Goal: Task Accomplishment & Management: Manage account settings

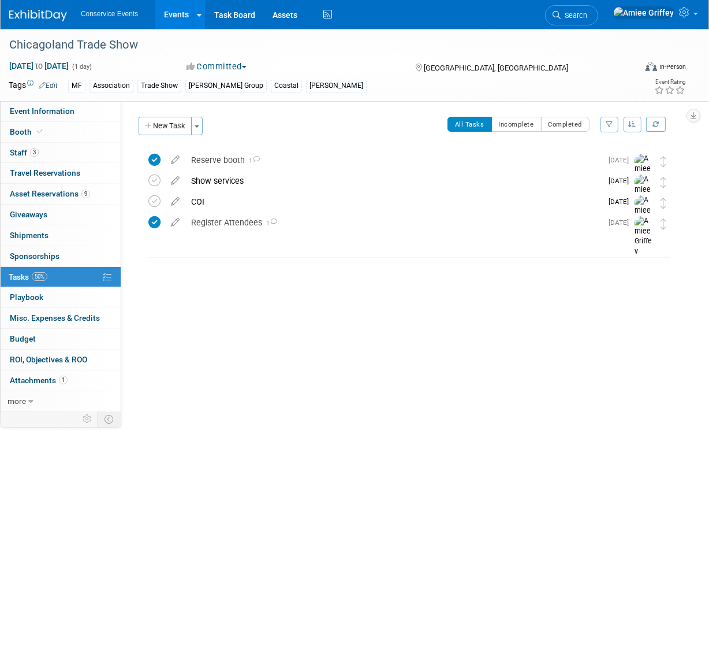
click at [172, 20] on link "Events" at bounding box center [176, 14] width 42 height 29
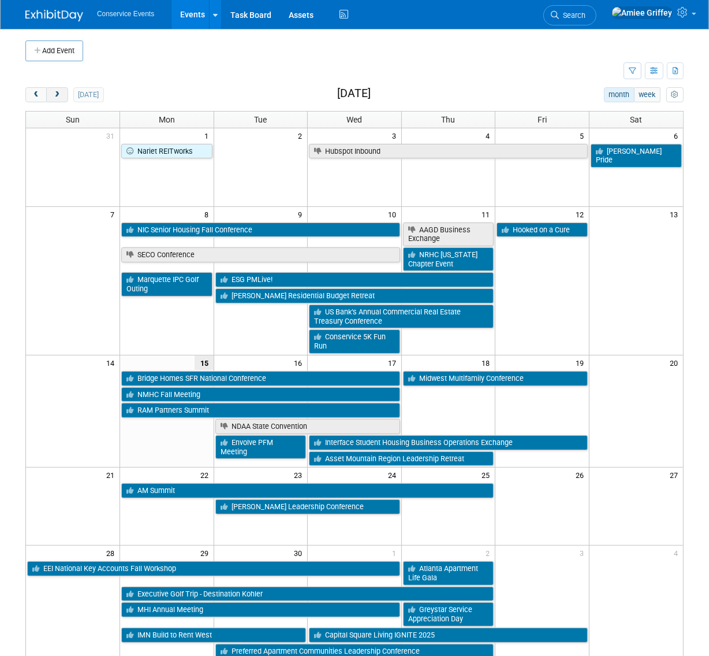
click at [60, 97] on span "next" at bounding box center [57, 95] width 9 height 8
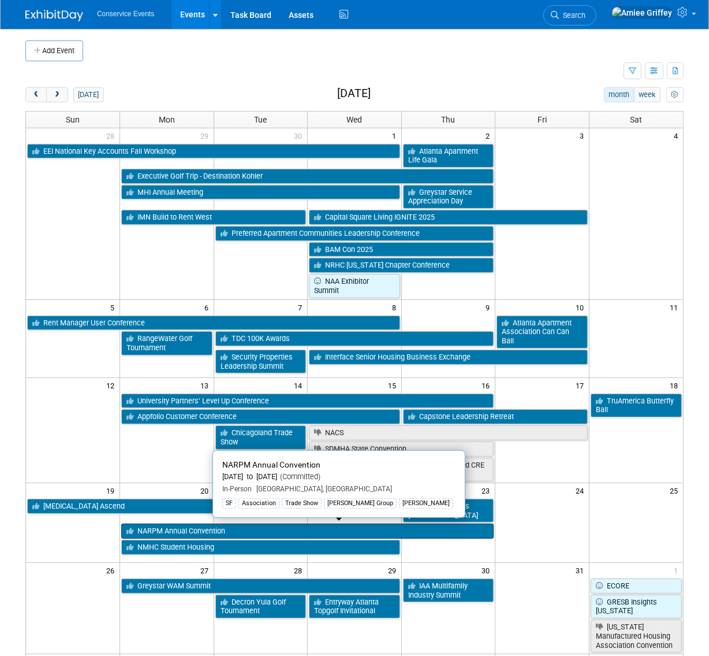
click at [150, 526] on link "NARPM Annual Convention" at bounding box center [307, 530] width 373 height 15
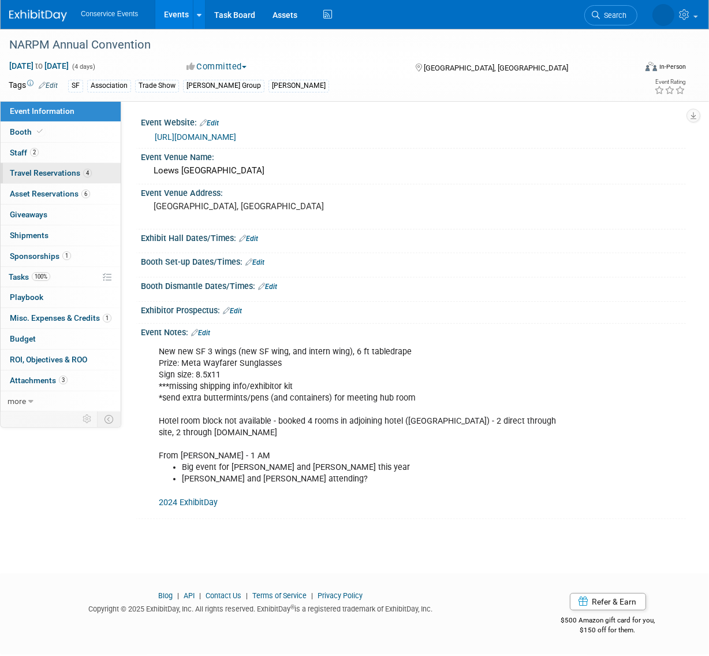
click at [36, 180] on link "4 Travel Reservations 4" at bounding box center [61, 173] width 120 height 20
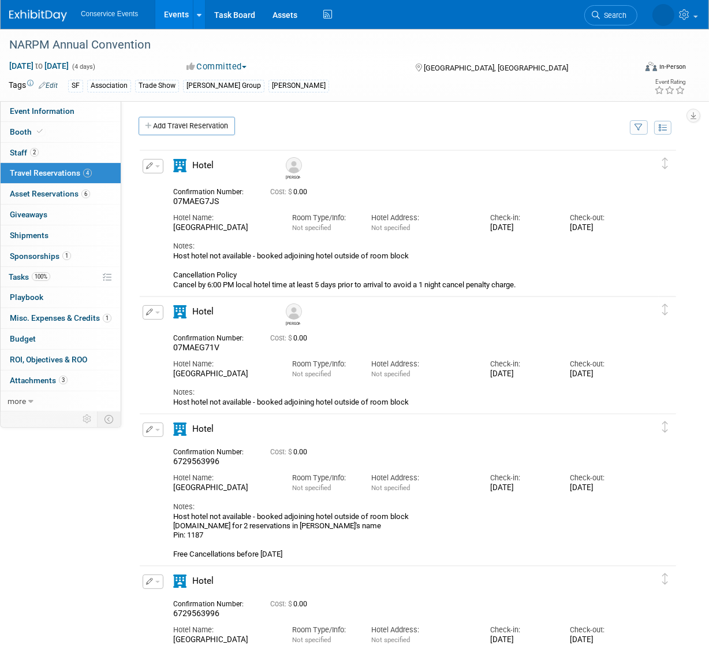
click at [155, 163] on button "button" at bounding box center [153, 166] width 21 height 14
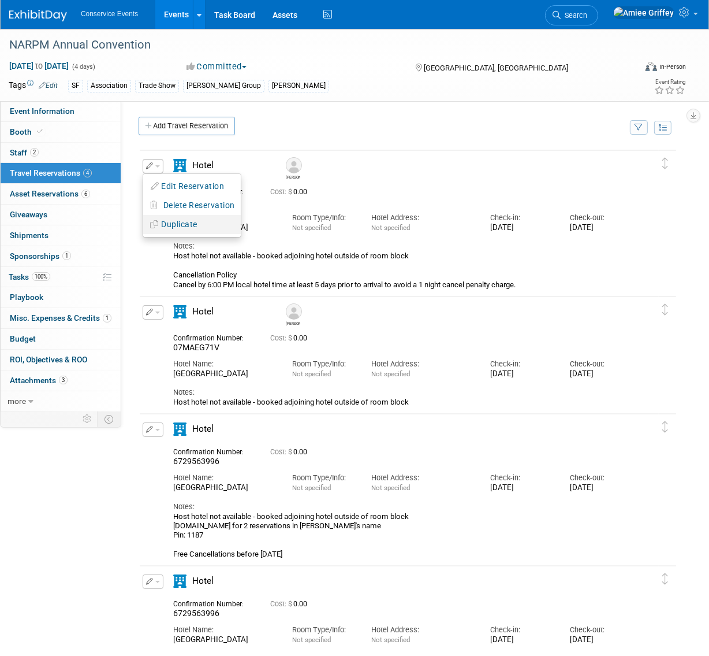
click at [183, 225] on button "Duplicate" at bounding box center [192, 224] width 98 height 17
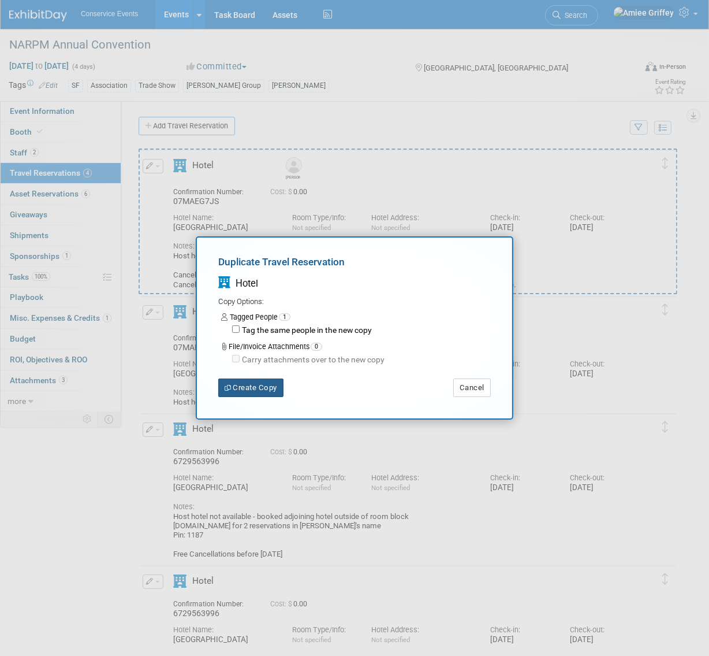
click at [250, 386] on button "Create Copy" at bounding box center [250, 387] width 65 height 18
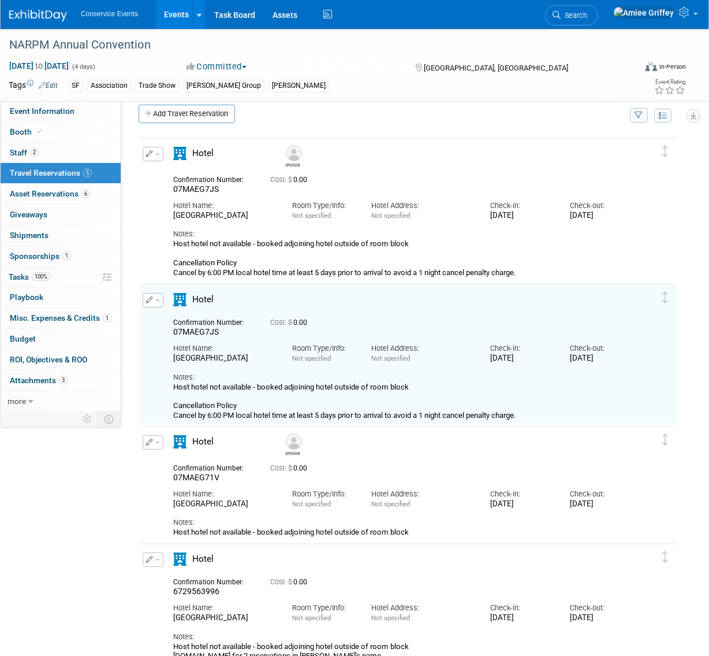
scroll to position [23, 0]
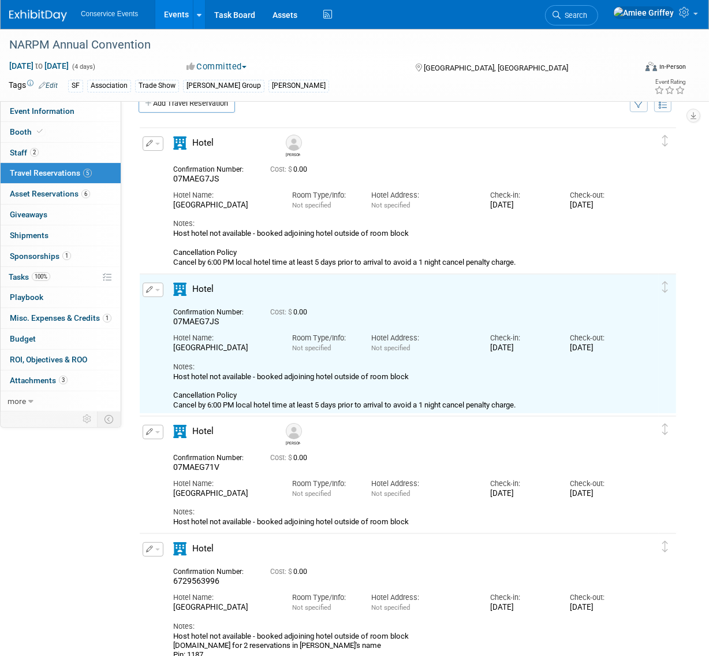
click at [159, 292] on button "button" at bounding box center [153, 289] width 21 height 14
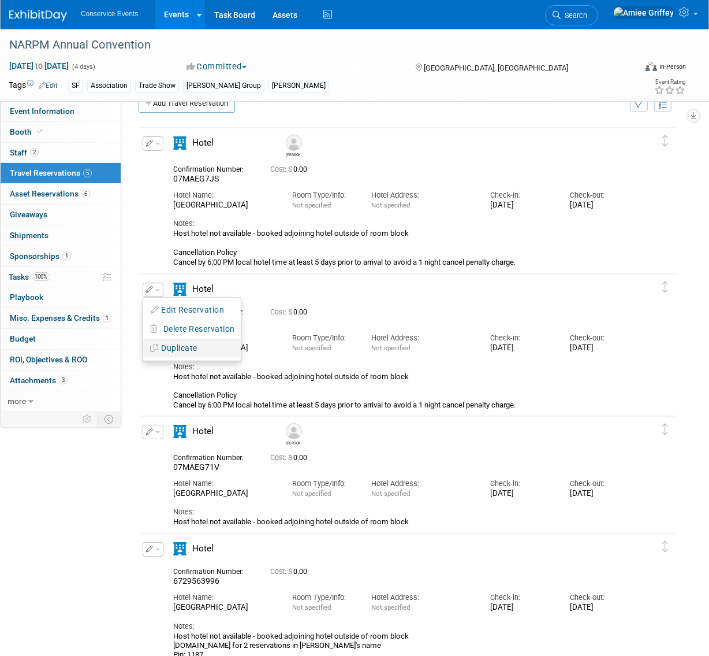
click at [187, 344] on button "Duplicate" at bounding box center [192, 348] width 98 height 17
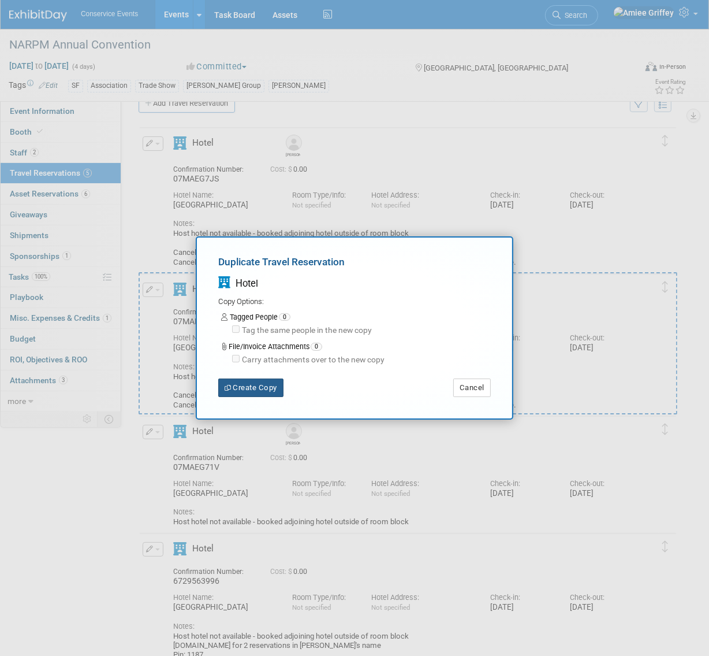
click at [263, 385] on button "Create Copy" at bounding box center [250, 387] width 65 height 18
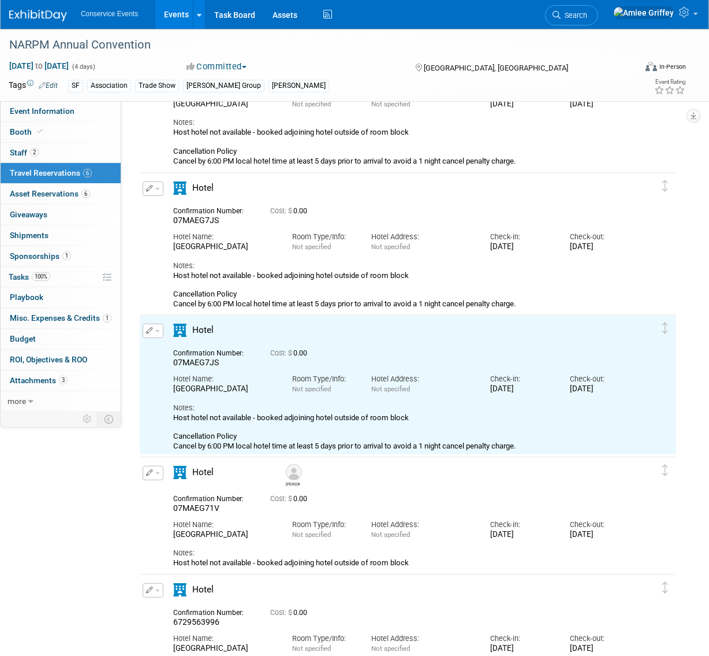
scroll to position [3, 0]
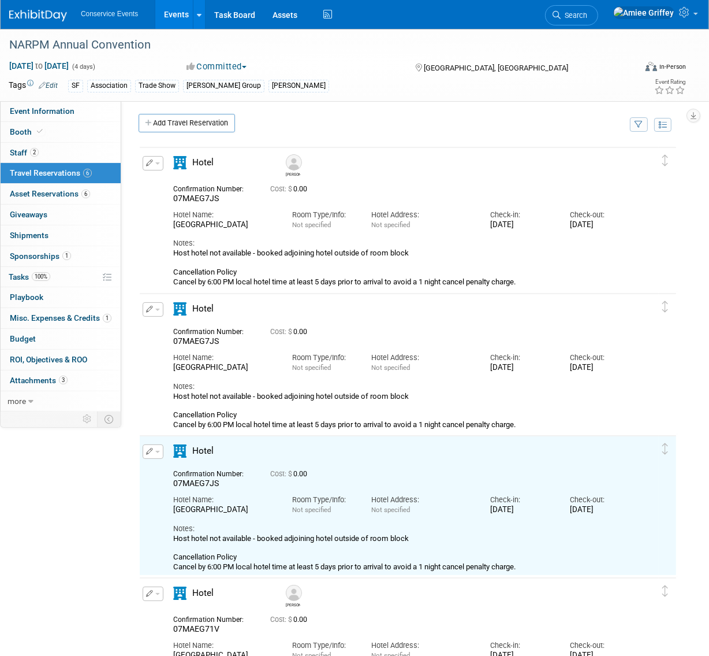
click at [158, 308] on span "button" at bounding box center [157, 309] width 5 height 2
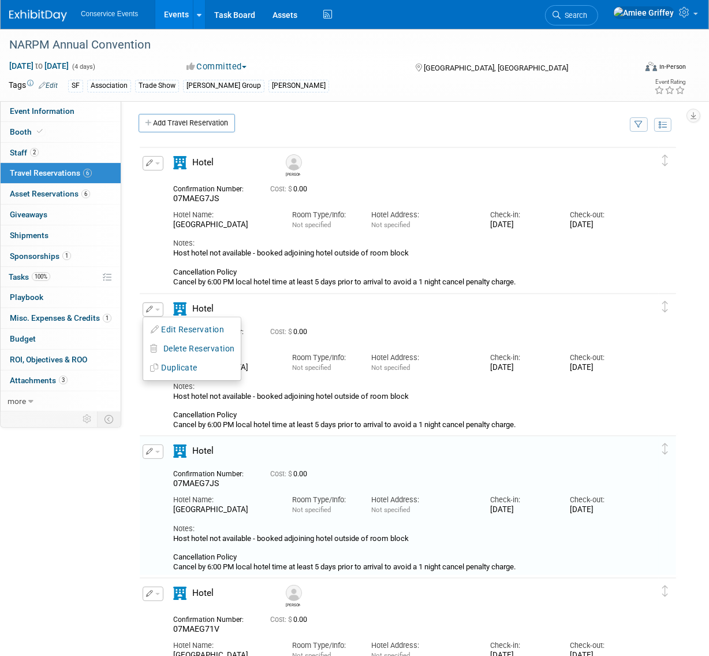
click at [189, 325] on button "Edit Reservation" at bounding box center [192, 329] width 98 height 17
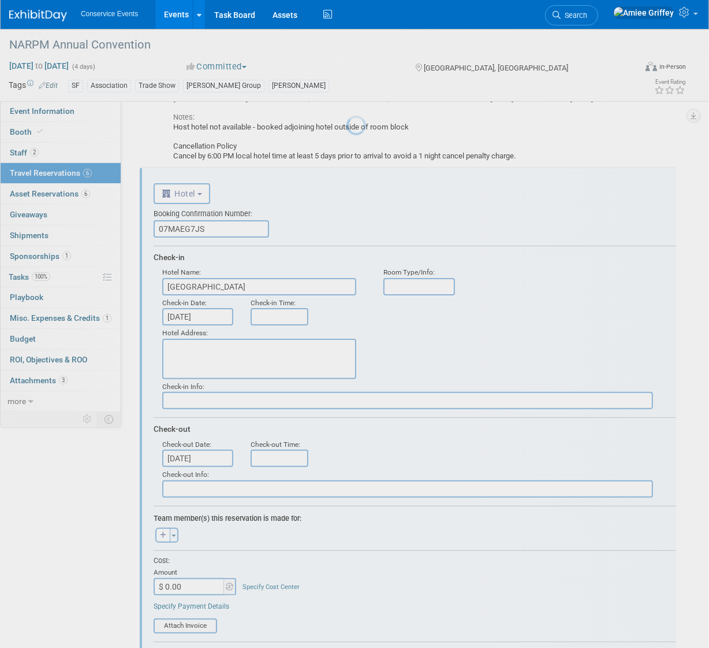
scroll to position [165, 0]
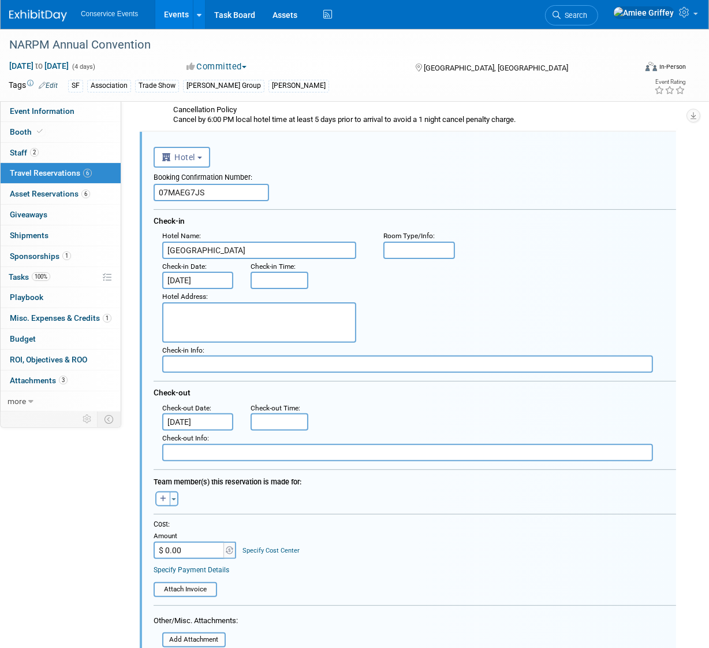
click at [191, 281] on input "Oct 19, 2025" at bounding box center [197, 280] width 71 height 17
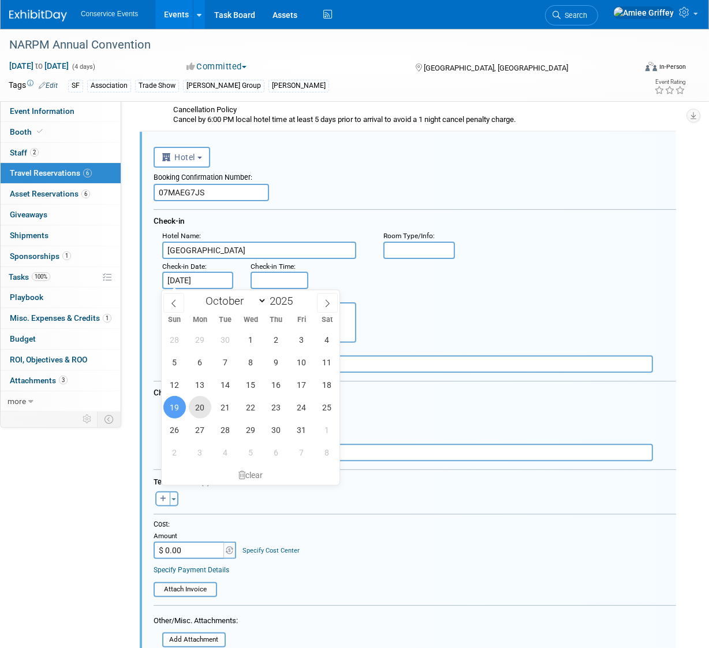
click at [200, 404] on span "20" at bounding box center [200, 407] width 23 height 23
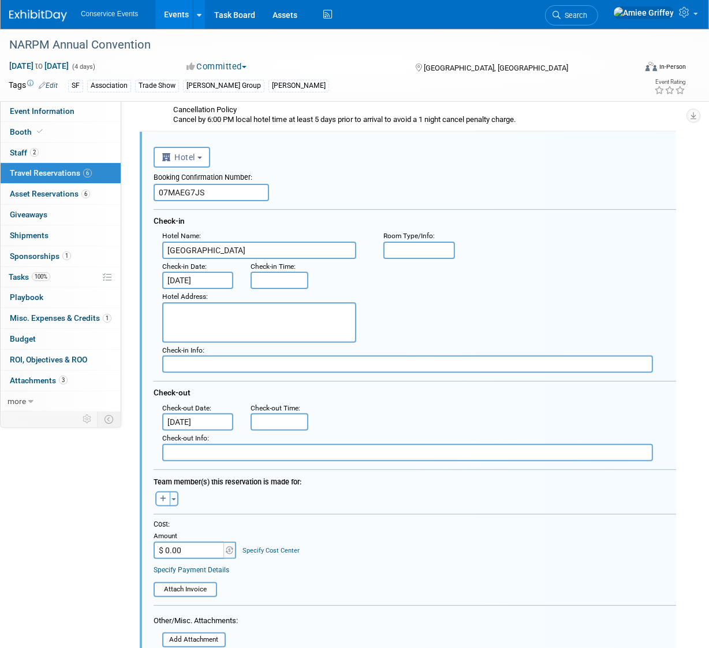
scroll to position [189, 0]
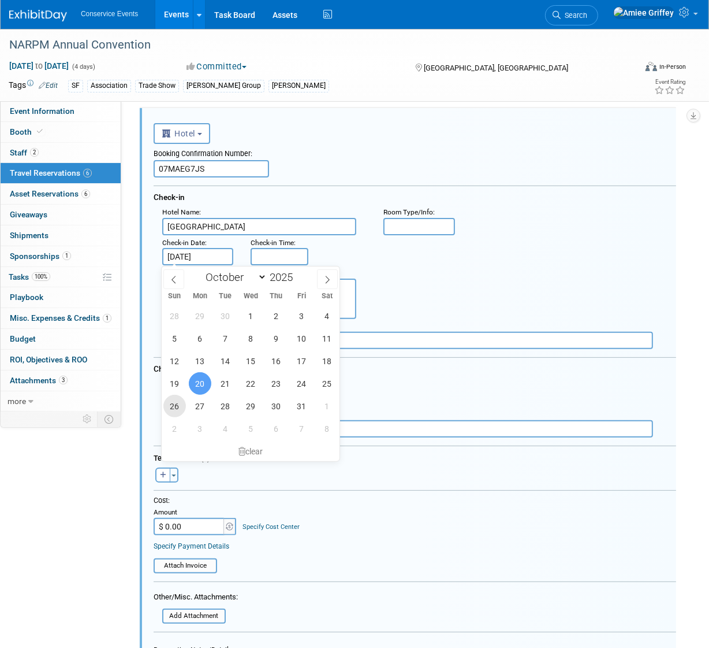
click at [173, 407] on span "26" at bounding box center [174, 406] width 23 height 23
type input "Oct 26, 2025"
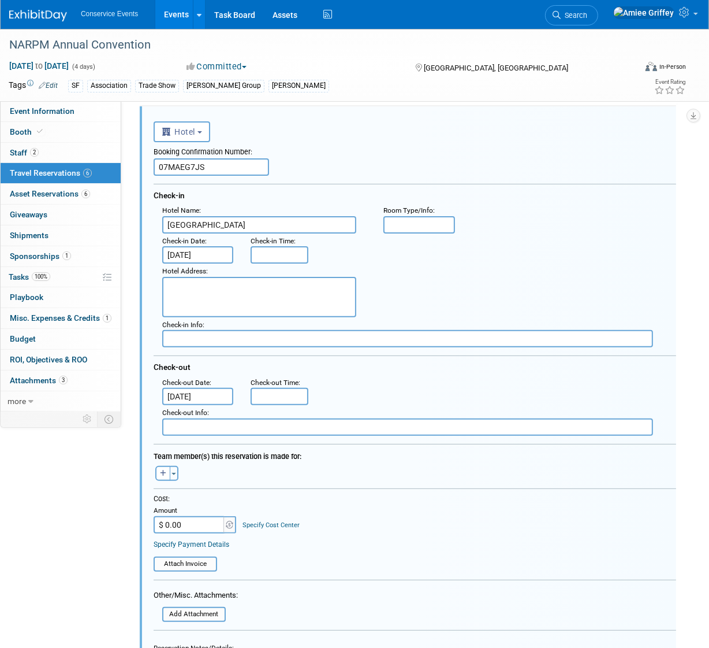
scroll to position [191, 0]
click at [162, 472] on icon "button" at bounding box center [163, 473] width 6 height 7
select select
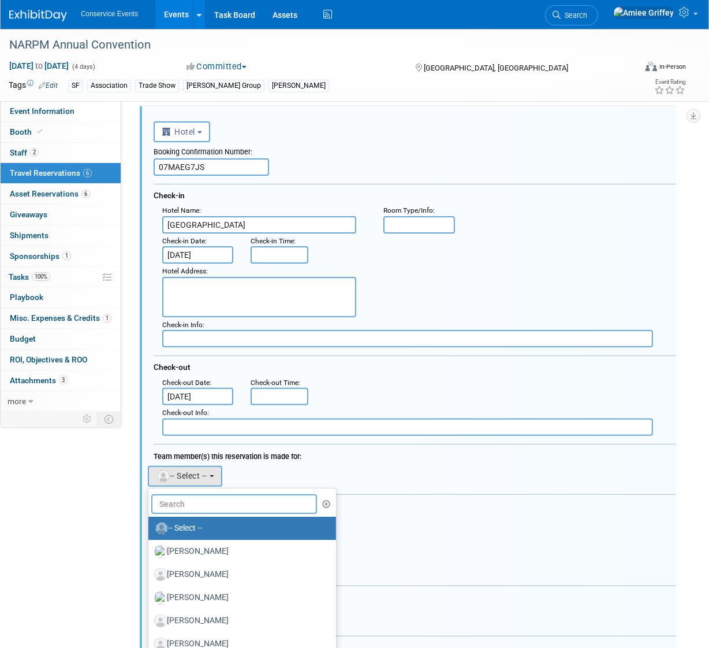
click at [180, 505] on input "text" at bounding box center [234, 504] width 166 height 20
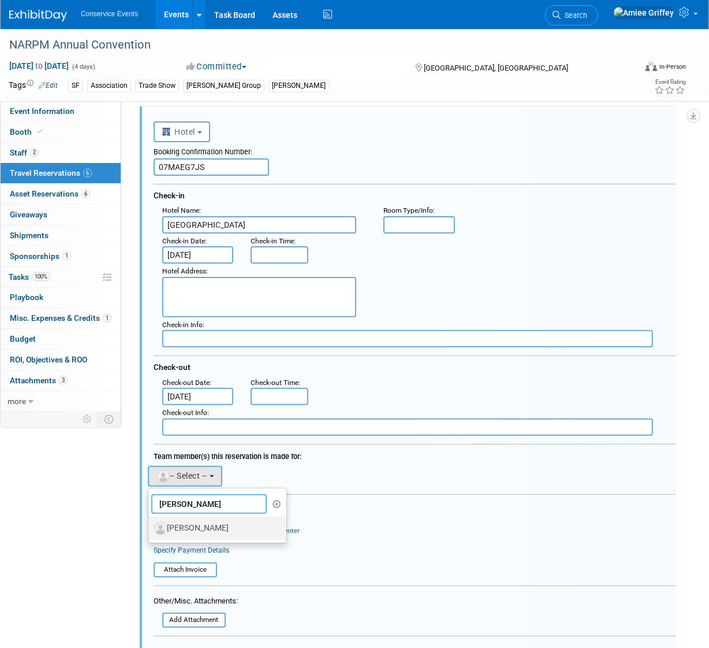
type input "tanner"
click at [205, 530] on label "[PERSON_NAME]" at bounding box center [214, 528] width 121 height 18
click at [150, 530] on input "[PERSON_NAME]" at bounding box center [147, 527] width 8 height 8
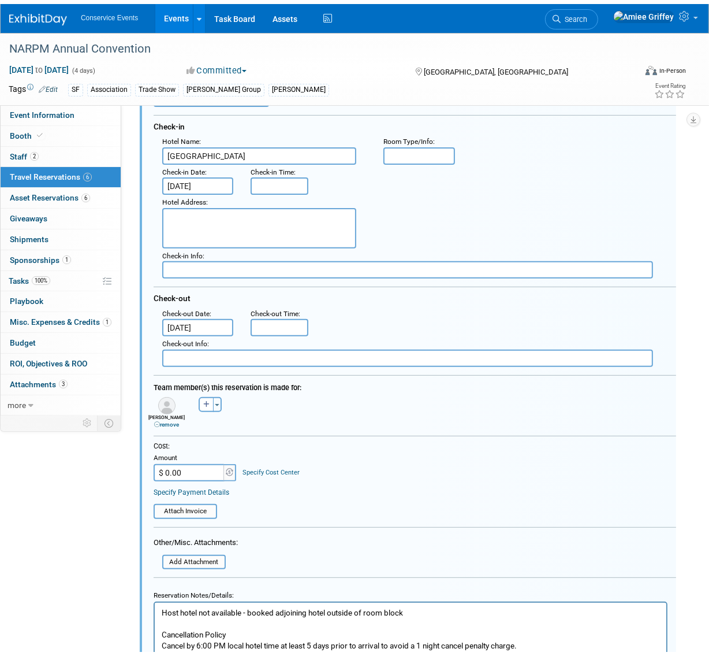
scroll to position [406, 0]
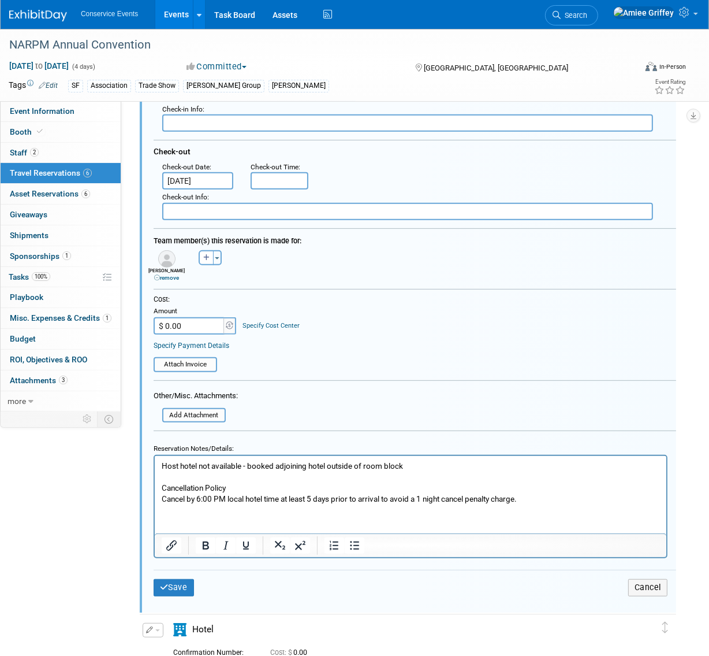
click at [414, 466] on p "Host hotel not available - booked adjoining hotel outside of room block Cancell…" at bounding box center [410, 482] width 499 height 44
click at [185, 585] on button "Save" at bounding box center [174, 587] width 40 height 17
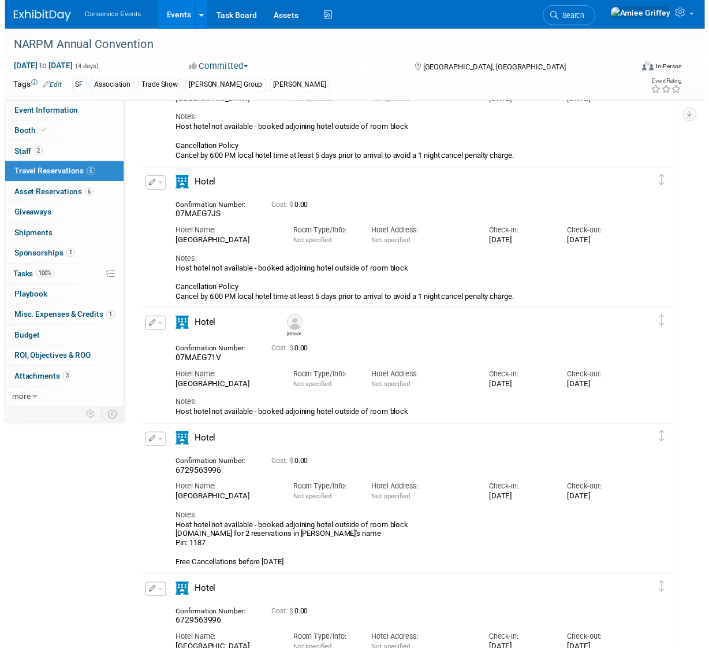
scroll to position [165, 0]
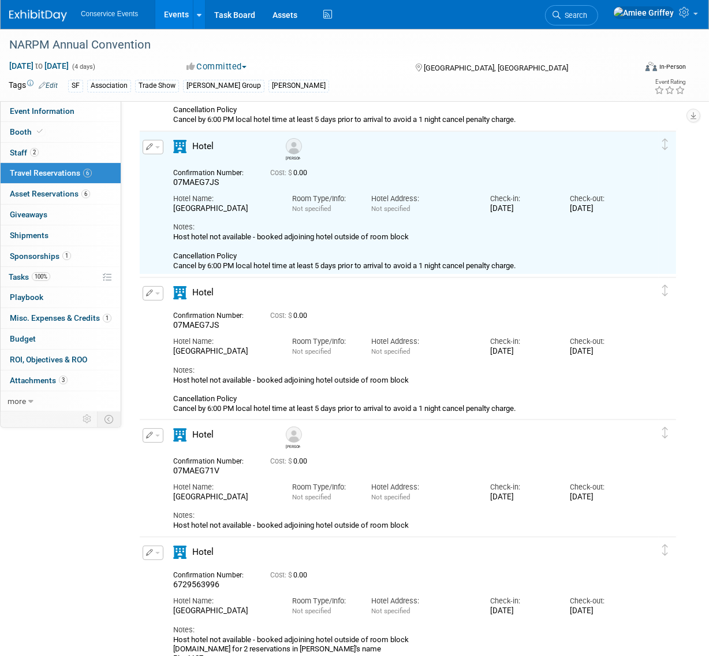
click at [156, 146] on span "button" at bounding box center [157, 147] width 5 height 2
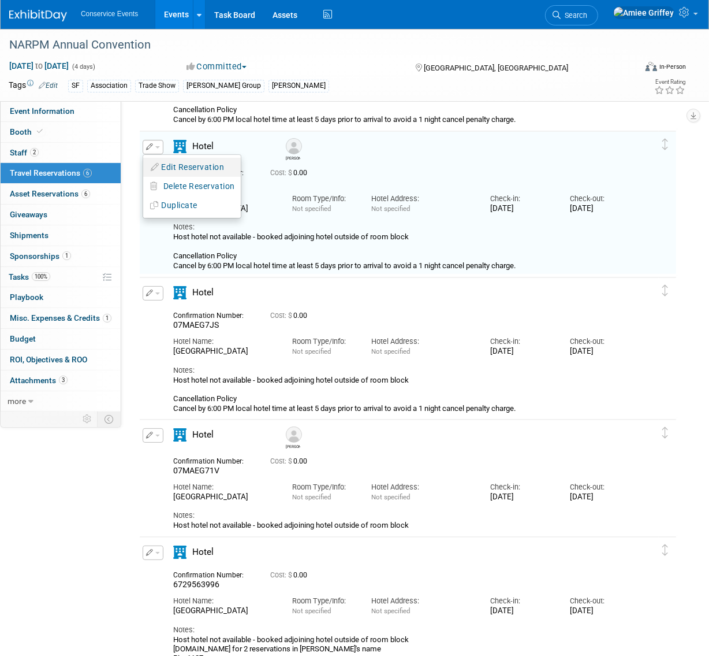
click at [179, 166] on button "Edit Reservation" at bounding box center [192, 167] width 98 height 17
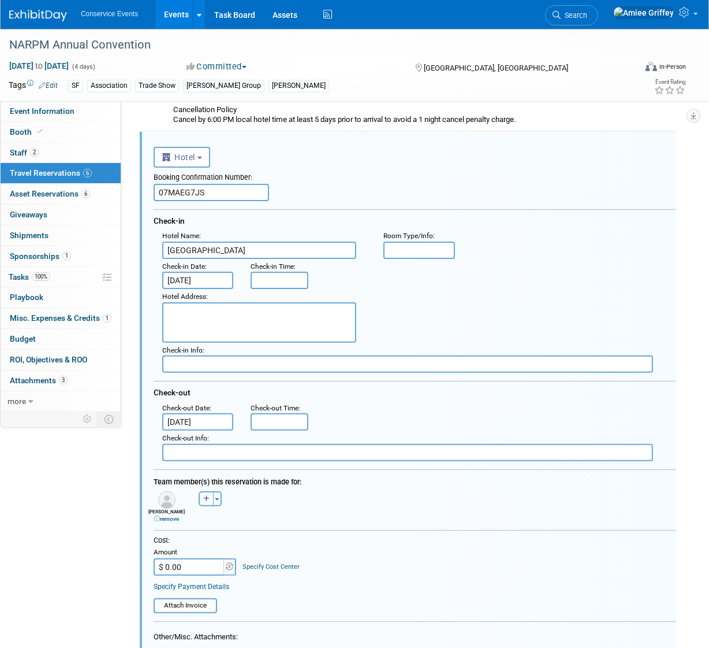
scroll to position [0, 0]
drag, startPoint x: 217, startPoint y: 193, endPoint x: 84, endPoint y: 183, distance: 133.3
click at [84, 183] on div "Event Information Event Info Booth Booth 2 Staff 2 Staff 6 Travel Reservations …" at bounding box center [354, 632] width 709 height 1536
drag, startPoint x: 206, startPoint y: 187, endPoint x: 212, endPoint y: 195, distance: 9.5
click at [207, 189] on input "07MAEG7JS" at bounding box center [212, 192] width 116 height 17
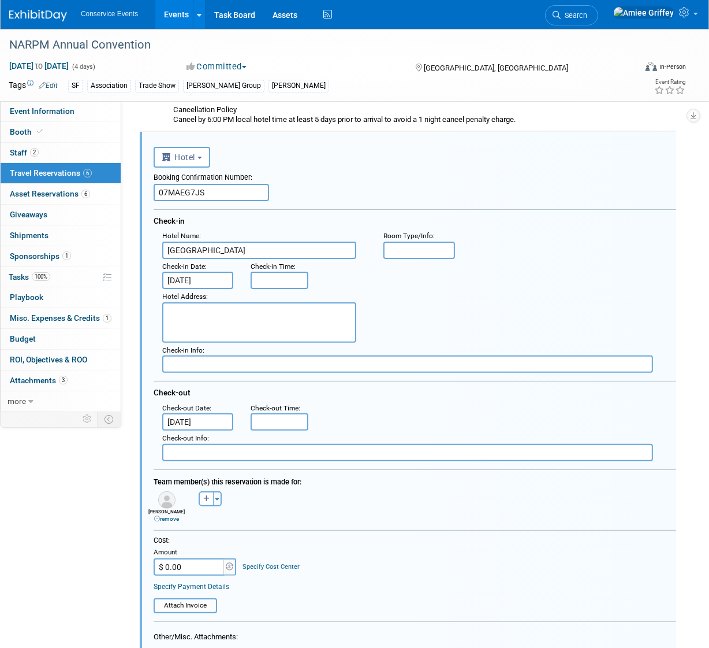
drag, startPoint x: 211, startPoint y: 194, endPoint x: 143, endPoint y: 190, distance: 67.7
click at [143, 190] on div "<i class="fas fa-plane" style="padding: 6px 4px 6px 1px;"></i> Flight <i class=…" at bounding box center [408, 484] width 537 height 705
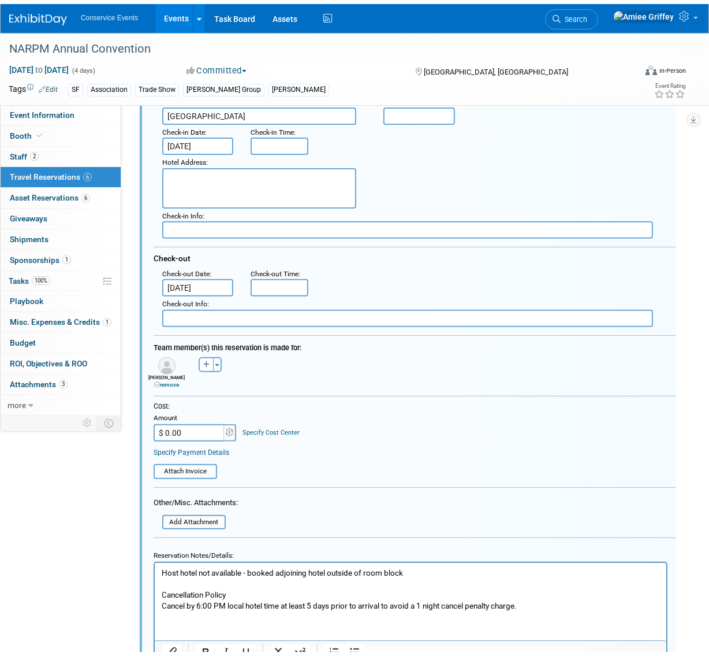
scroll to position [384, 0]
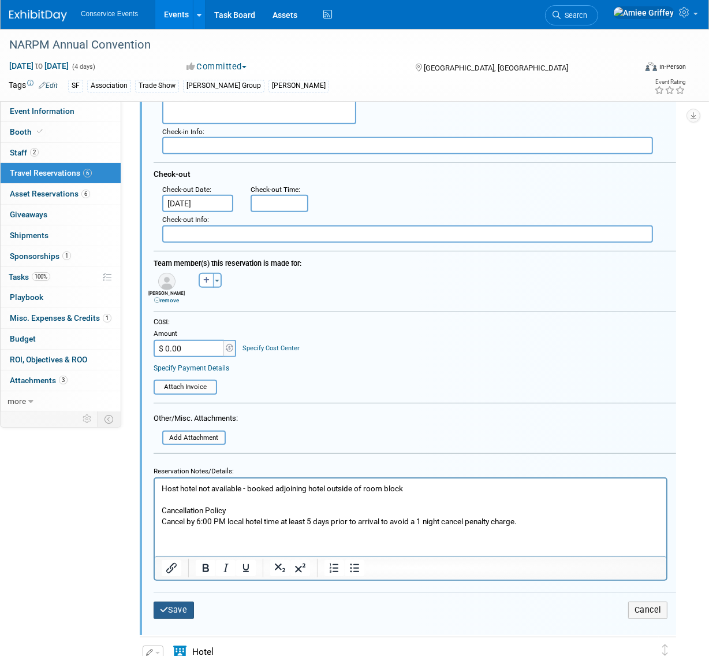
click at [185, 607] on button "Save" at bounding box center [174, 609] width 40 height 17
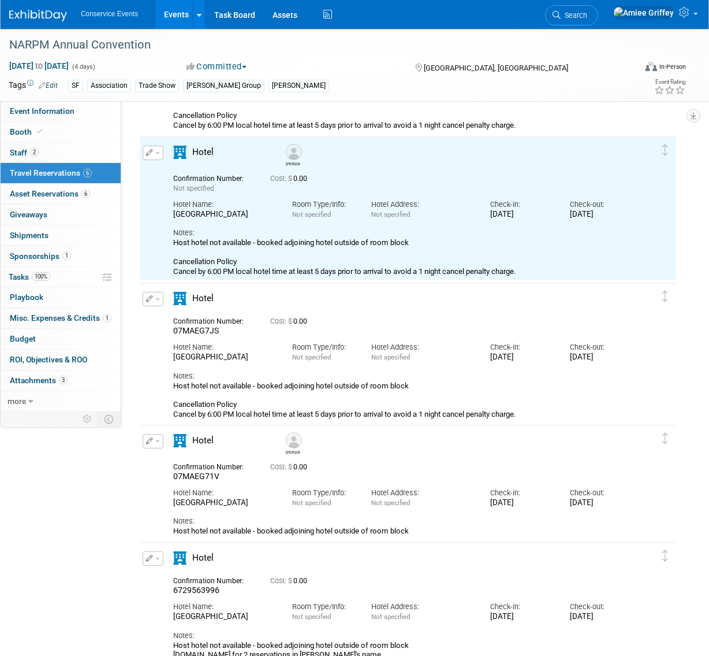
scroll to position [147, 0]
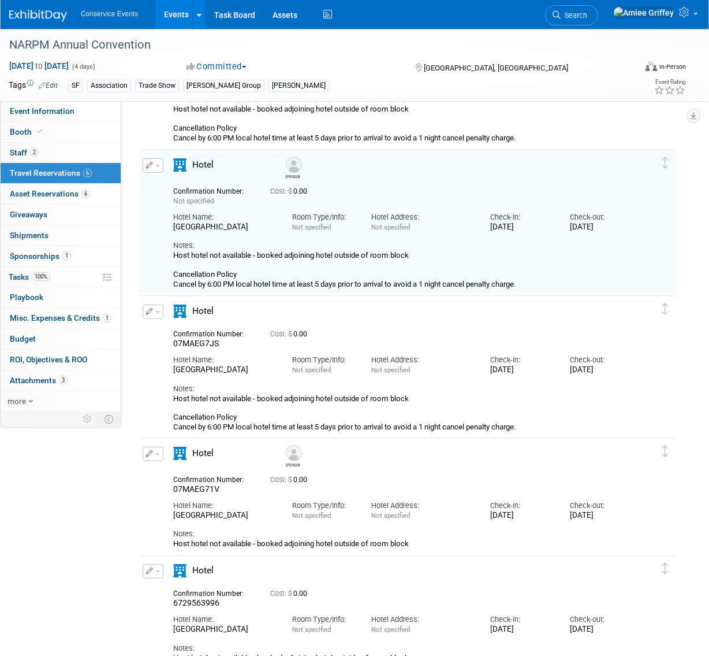
click at [151, 309] on icon "button" at bounding box center [150, 311] width 8 height 7
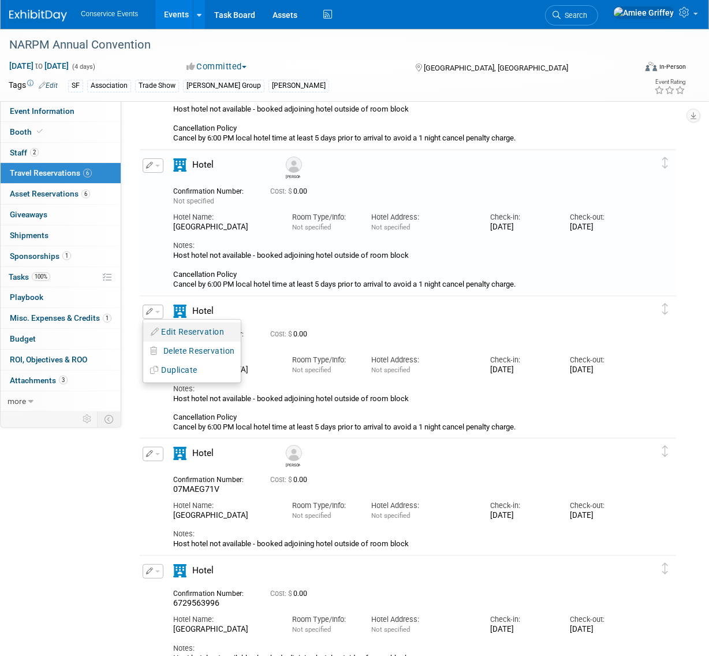
click at [184, 335] on button "Edit Reservation" at bounding box center [192, 332] width 98 height 17
select select "888e4ed3-42fd-4820-a89e-ed4ce941d196"
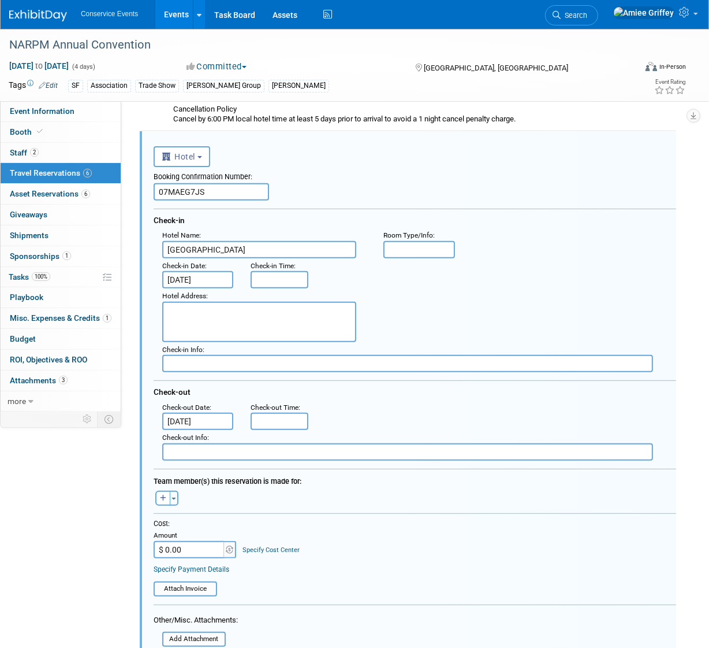
scroll to position [0, 0]
drag, startPoint x: 209, startPoint y: 192, endPoint x: 153, endPoint y: 191, distance: 56.0
click at [154, 191] on input "07MAEG7JS" at bounding box center [212, 191] width 116 height 17
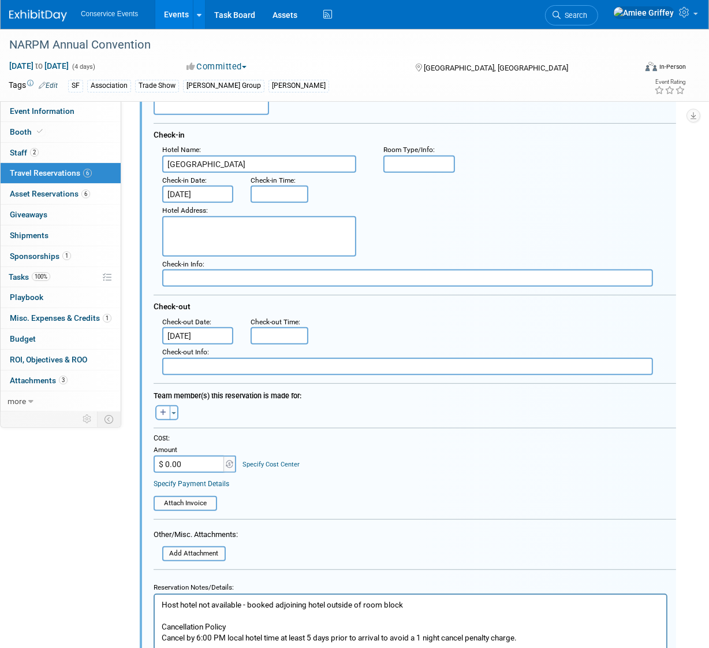
scroll to position [399, 0]
click at [159, 411] on button "button" at bounding box center [162, 411] width 15 height 15
select select
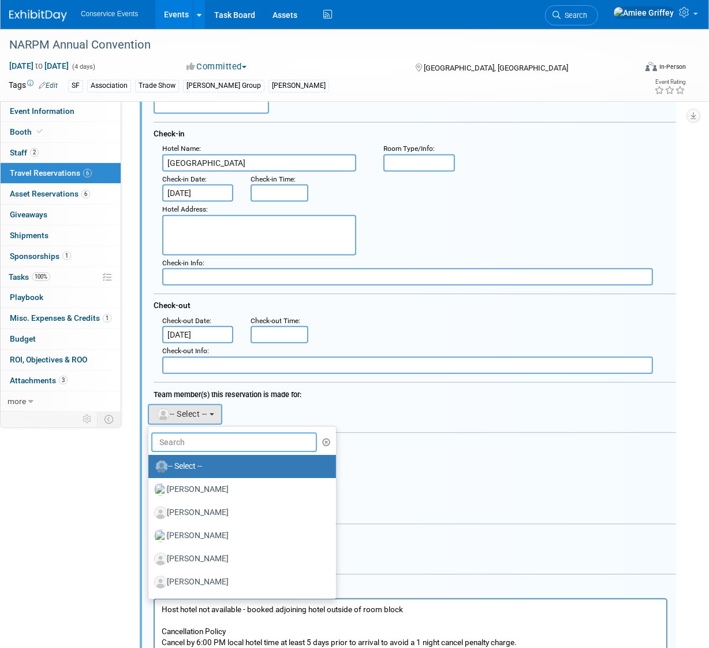
click at [184, 445] on input "text" at bounding box center [234, 442] width 166 height 20
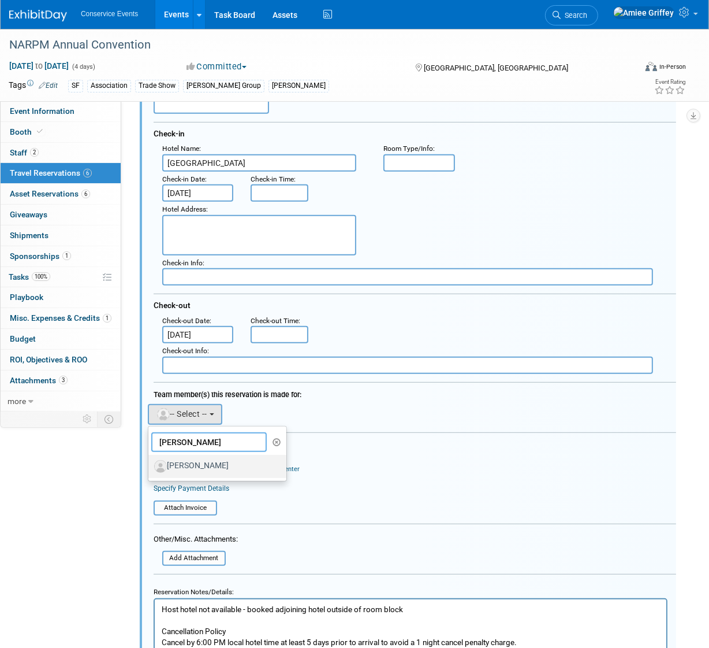
type input "debi"
click at [194, 469] on label "[PERSON_NAME]" at bounding box center [214, 466] width 121 height 18
click at [150, 469] on input "[PERSON_NAME]" at bounding box center [147, 465] width 8 height 8
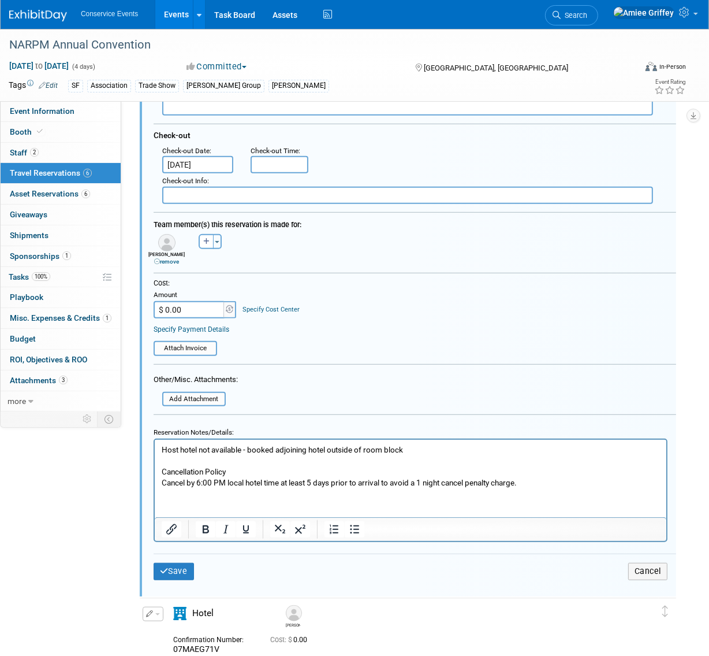
scroll to position [640, 0]
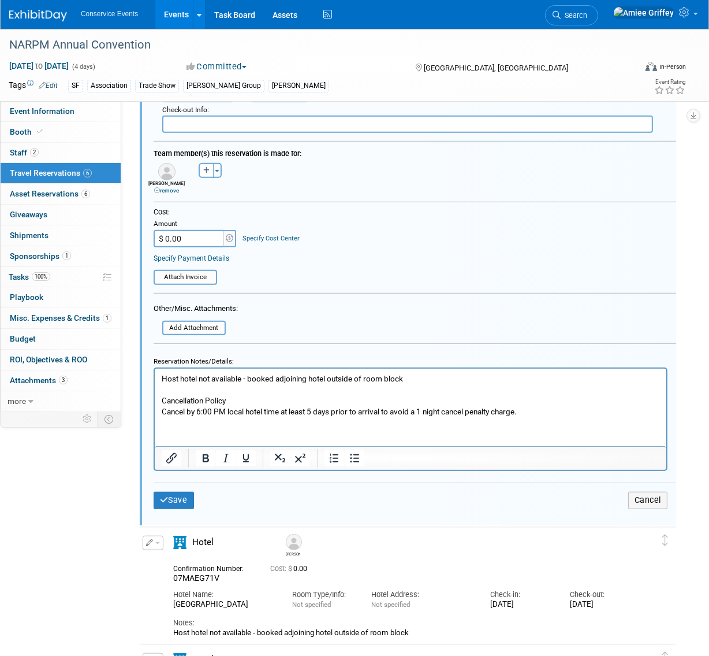
click at [181, 484] on div "Save Cancel" at bounding box center [415, 499] width 523 height 35
click at [180, 498] on button "Save" at bounding box center [174, 500] width 40 height 17
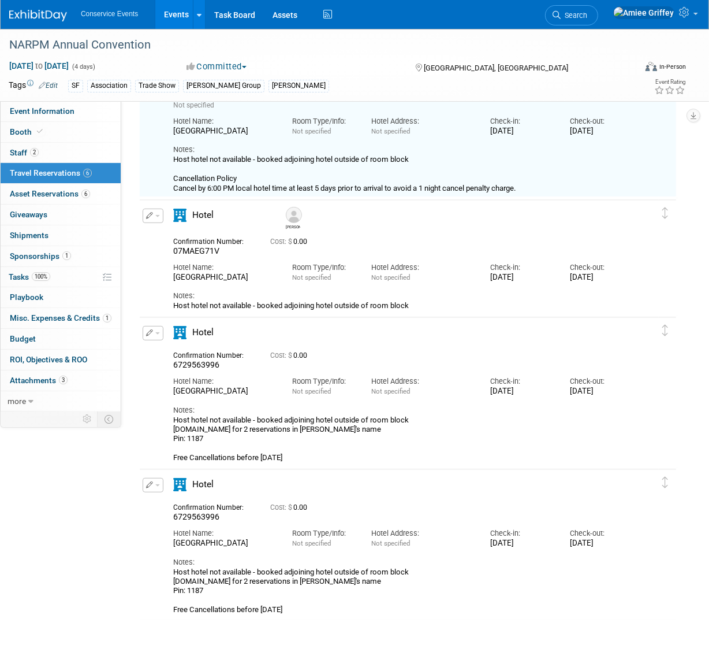
scroll to position [418, 0]
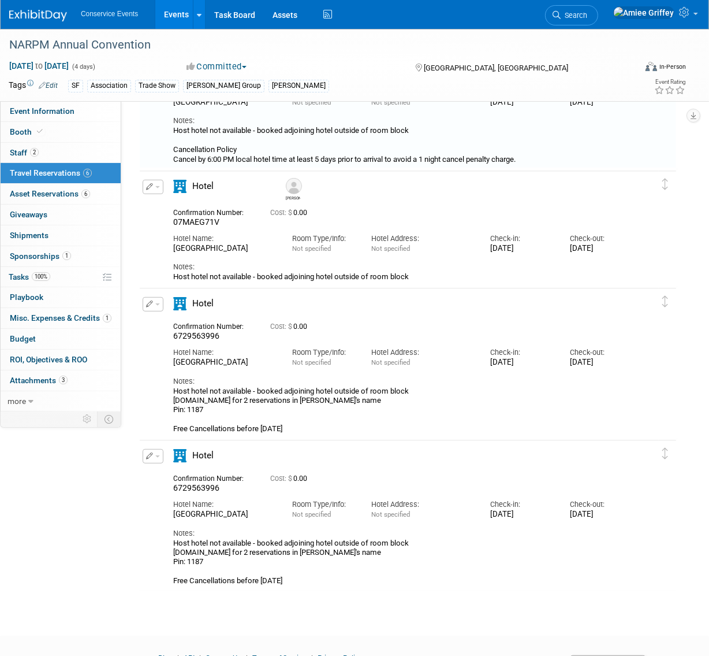
click at [157, 459] on button "button" at bounding box center [153, 456] width 21 height 14
click at [195, 496] on span "Delete Reservation" at bounding box center [199, 494] width 72 height 9
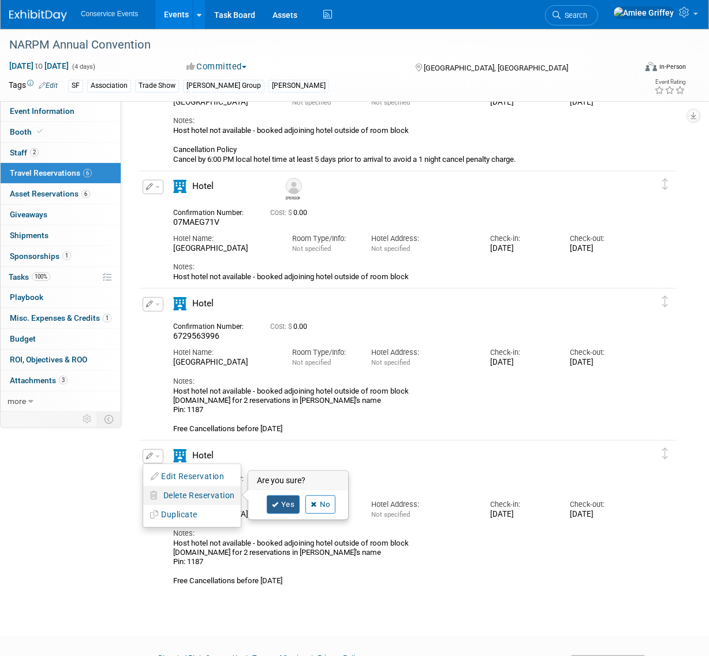
click at [280, 504] on link "Yes" at bounding box center [284, 504] width 34 height 18
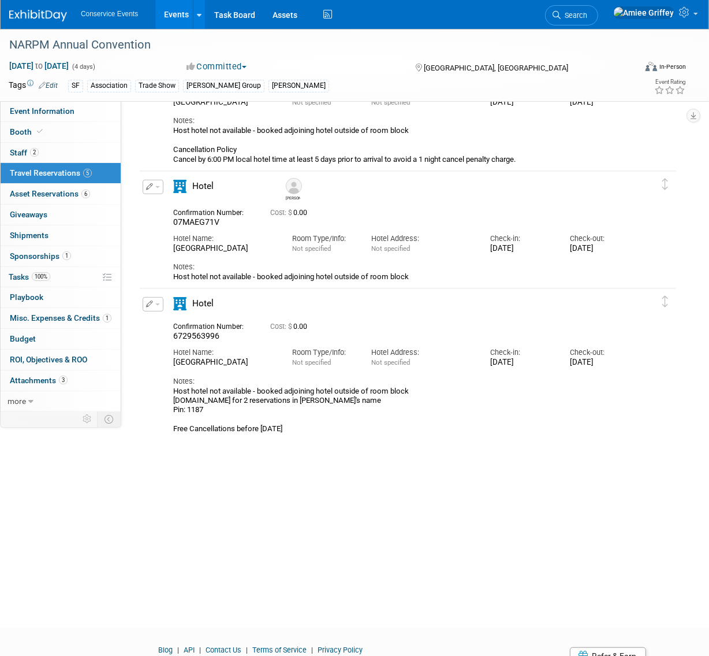
click at [161, 304] on button "button" at bounding box center [153, 304] width 21 height 14
click at [182, 328] on button "Edit Reservation" at bounding box center [192, 324] width 98 height 17
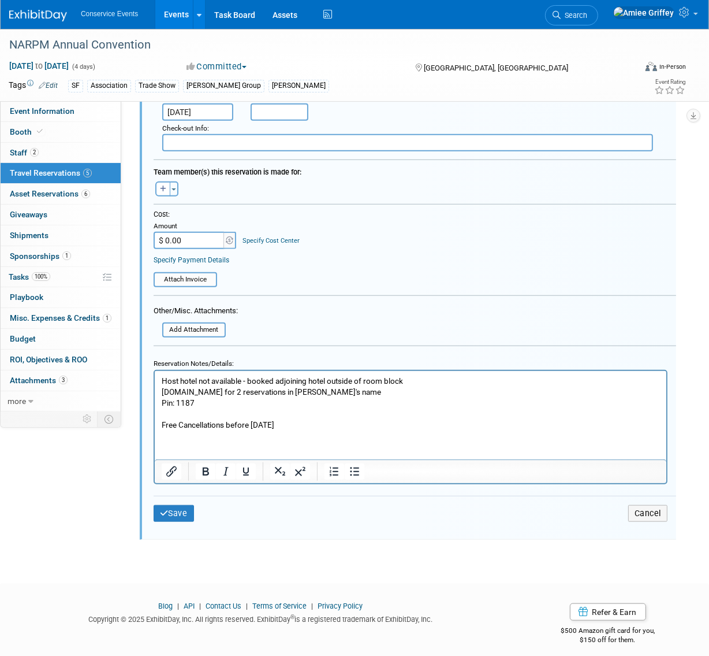
scroll to position [894, 0]
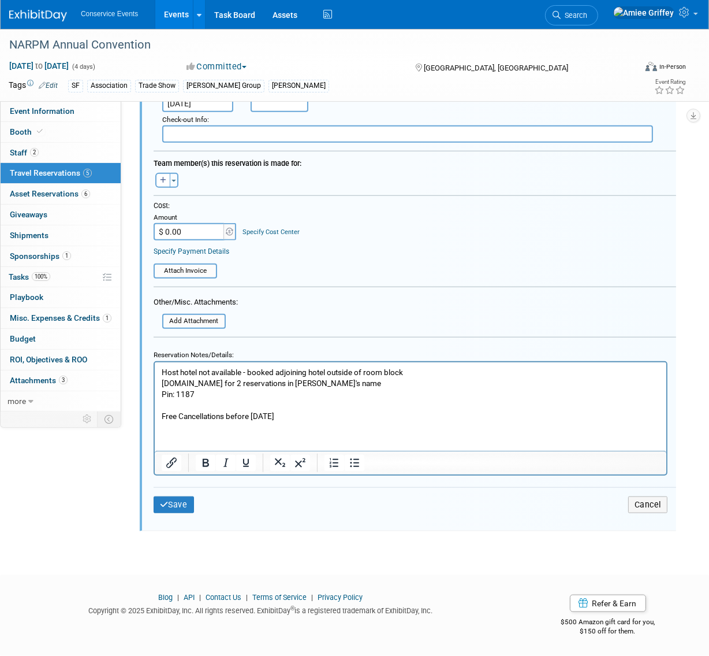
click at [161, 402] on p "Host hotel not available - booked adjoining hotel outside of room block Booking…" at bounding box center [410, 393] width 499 height 55
click at [163, 372] on p "Host hotel not available - booked adjoining hotel outside of room block Booking…" at bounding box center [410, 393] width 499 height 55
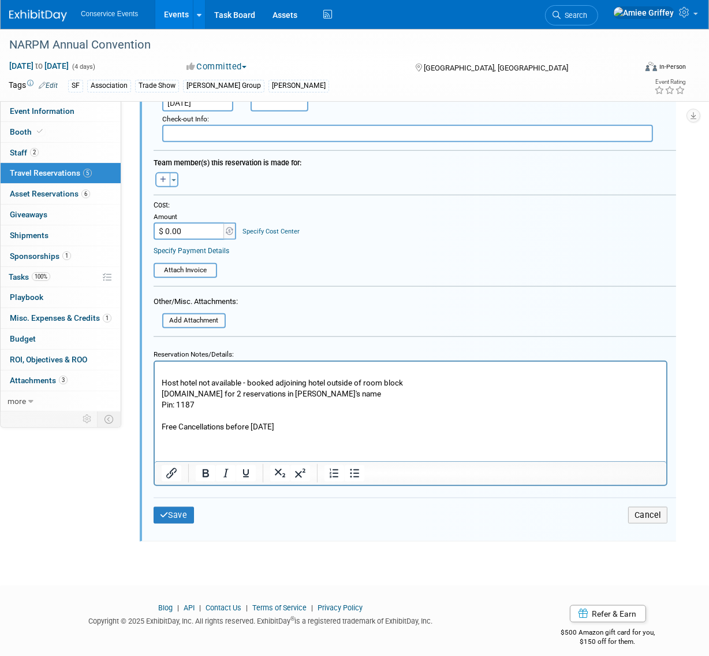
click at [164, 367] on p "Rich Text Area. Press ALT-0 for help." at bounding box center [410, 371] width 499 height 11
click at [172, 516] on button "Save" at bounding box center [174, 515] width 40 height 17
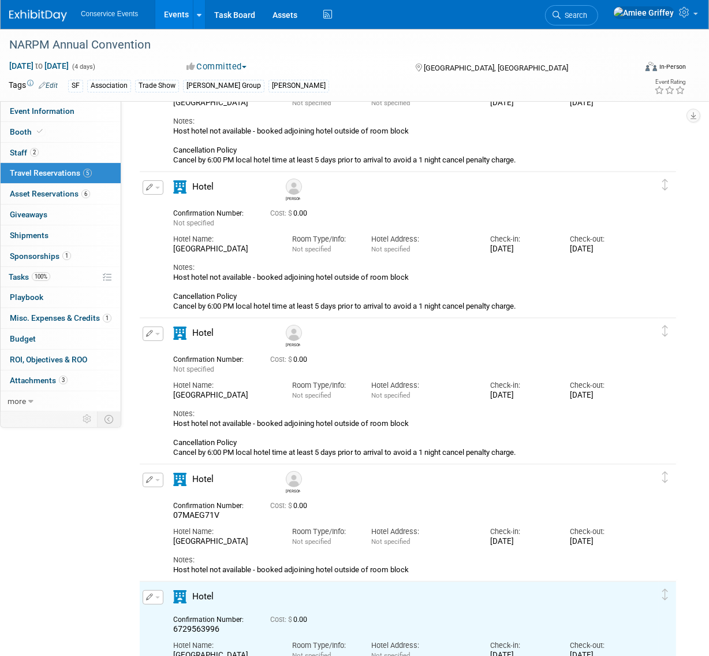
scroll to position [0, 0]
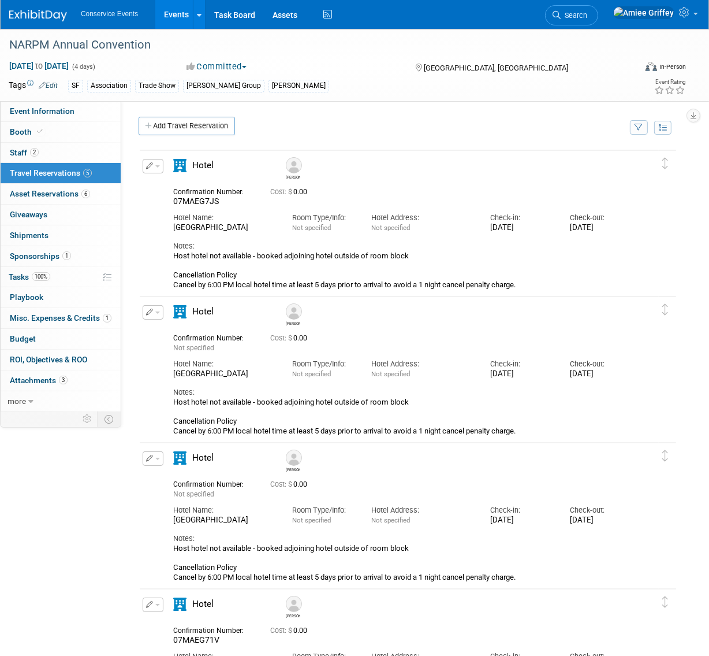
click at [154, 459] on button "button" at bounding box center [153, 458] width 21 height 14
click at [224, 482] on button "Edit Reservation" at bounding box center [192, 478] width 98 height 17
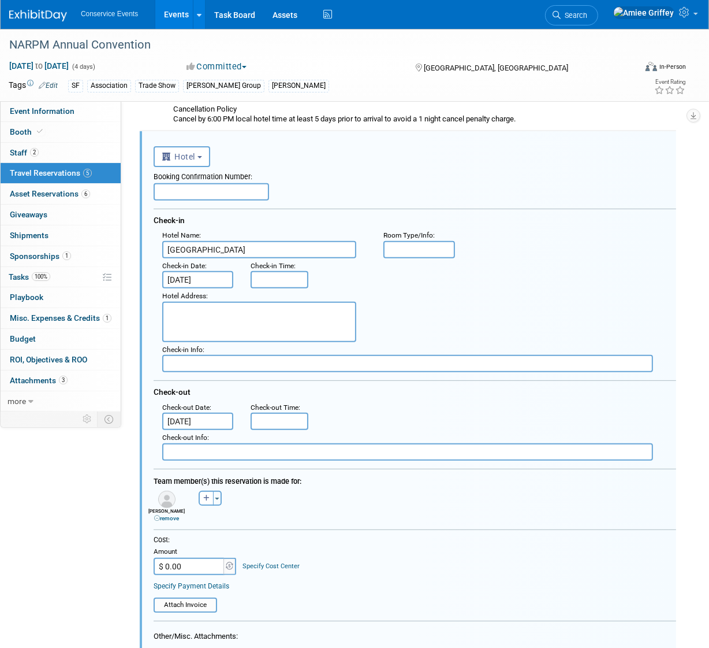
click at [198, 192] on input "text" at bounding box center [212, 191] width 116 height 17
paste input "07MAEG5FM"
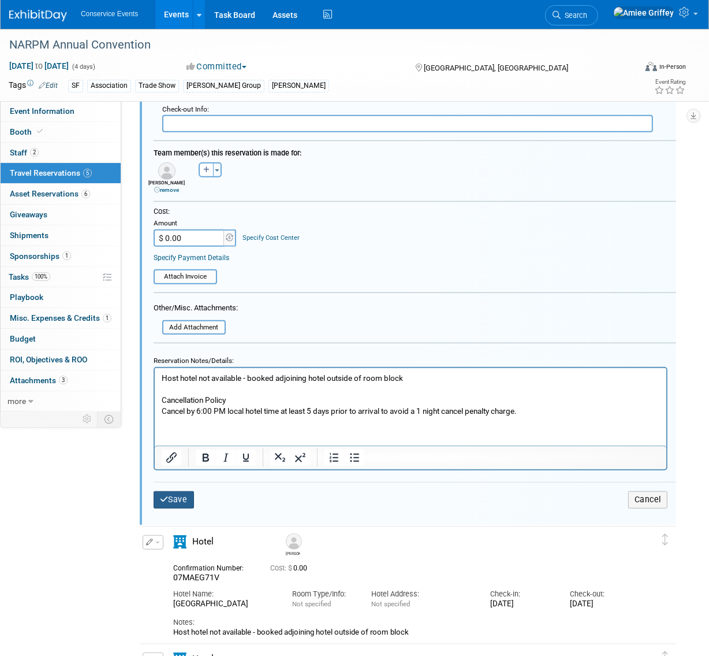
type input "07MAEG5FM"
click at [182, 497] on button "Save" at bounding box center [174, 499] width 40 height 17
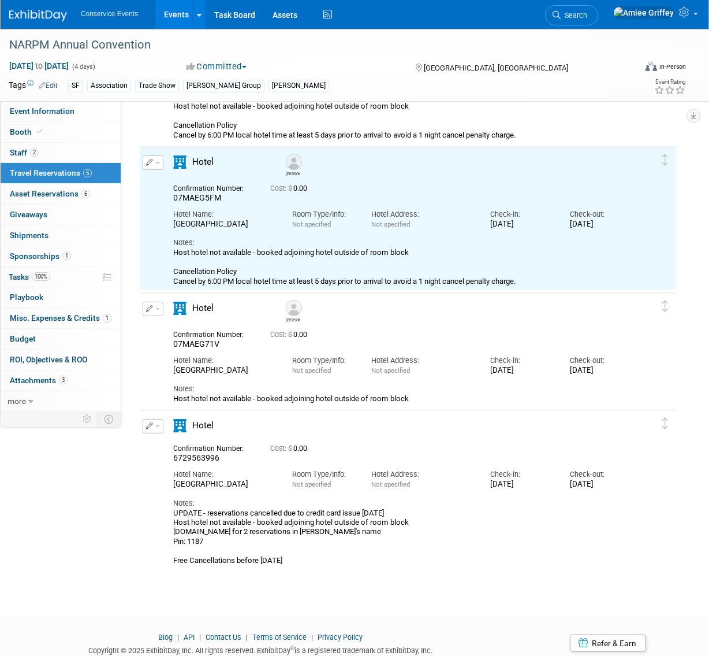
scroll to position [4, 0]
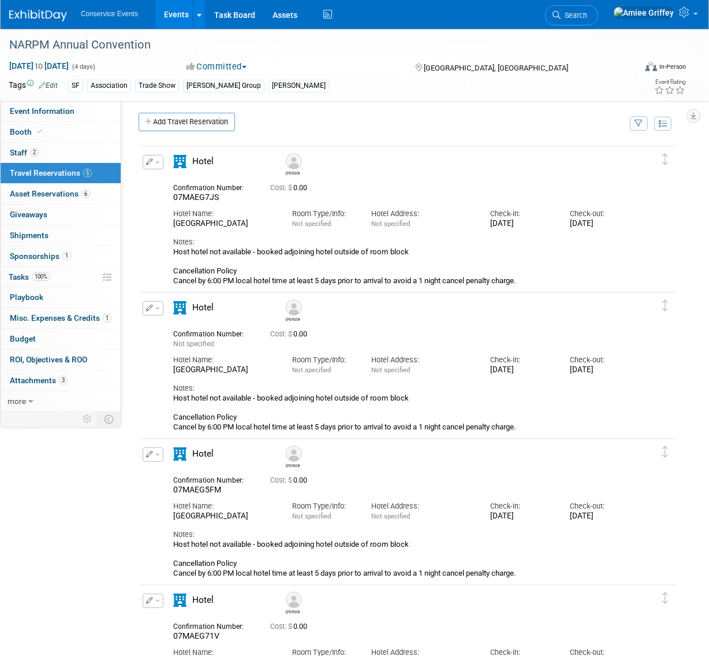
click at [155, 309] on span "button" at bounding box center [157, 308] width 5 height 2
click at [183, 333] on button "Edit Reservation" at bounding box center [192, 328] width 98 height 17
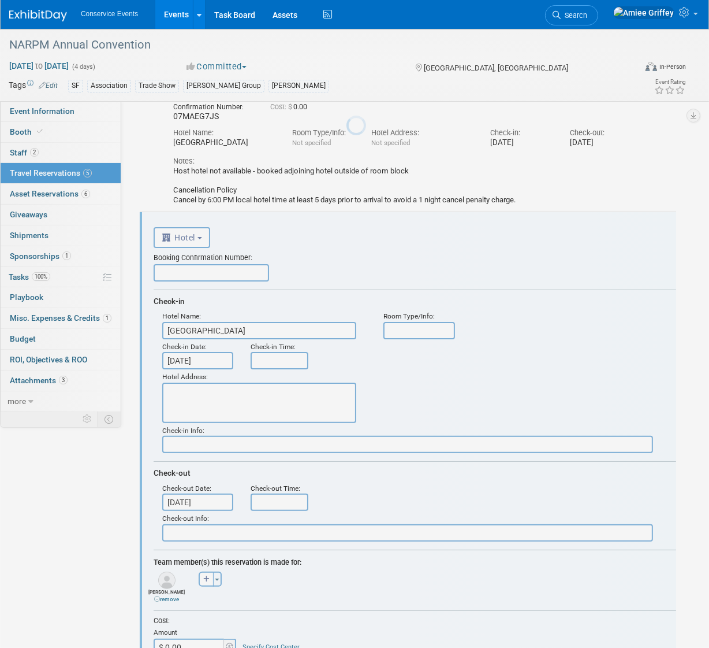
scroll to position [165, 0]
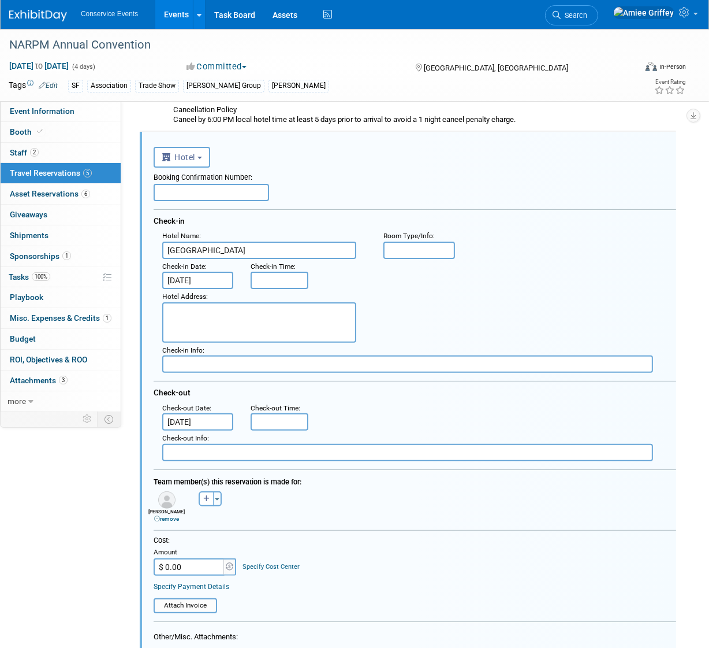
click at [197, 198] on input "text" at bounding box center [212, 192] width 116 height 17
paste input "07MAEG5EM"
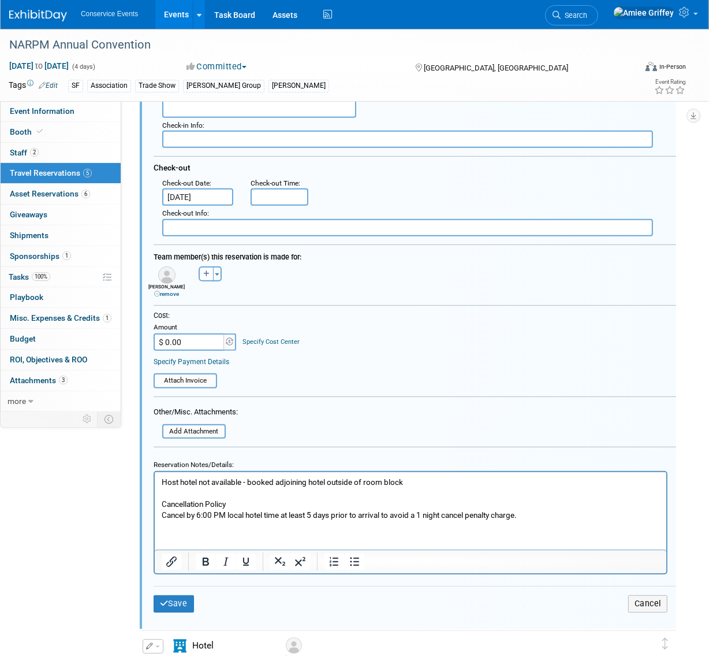
scroll to position [414, 0]
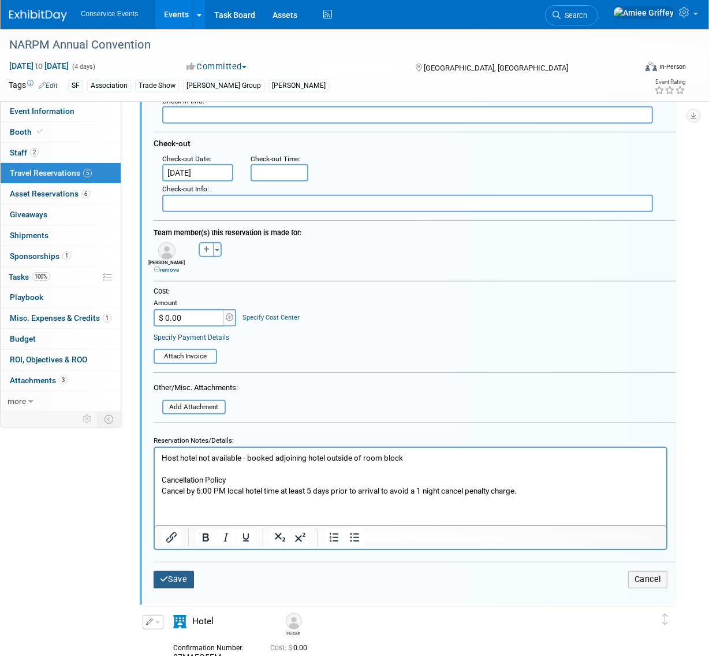
type input "07MAEG5EM"
click at [176, 575] on button "Save" at bounding box center [174, 579] width 40 height 17
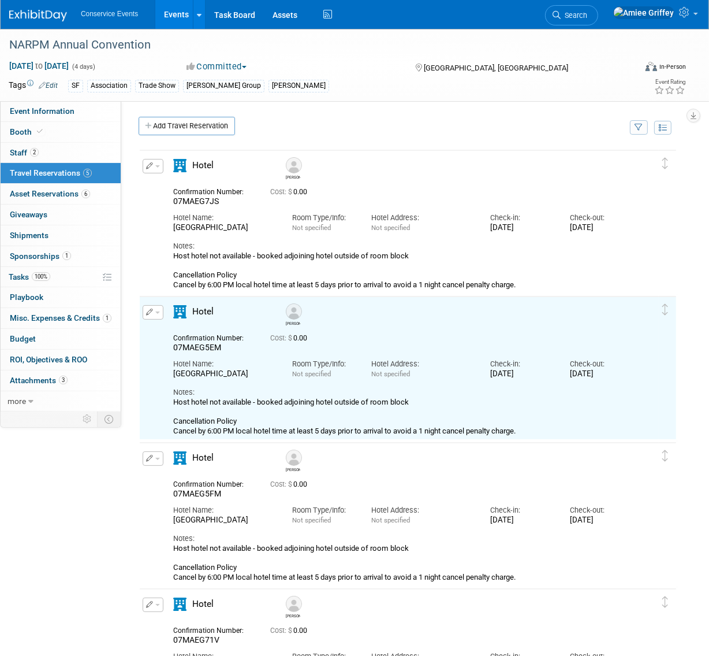
scroll to position [0, 0]
